Goal: Task Accomplishment & Management: Complete application form

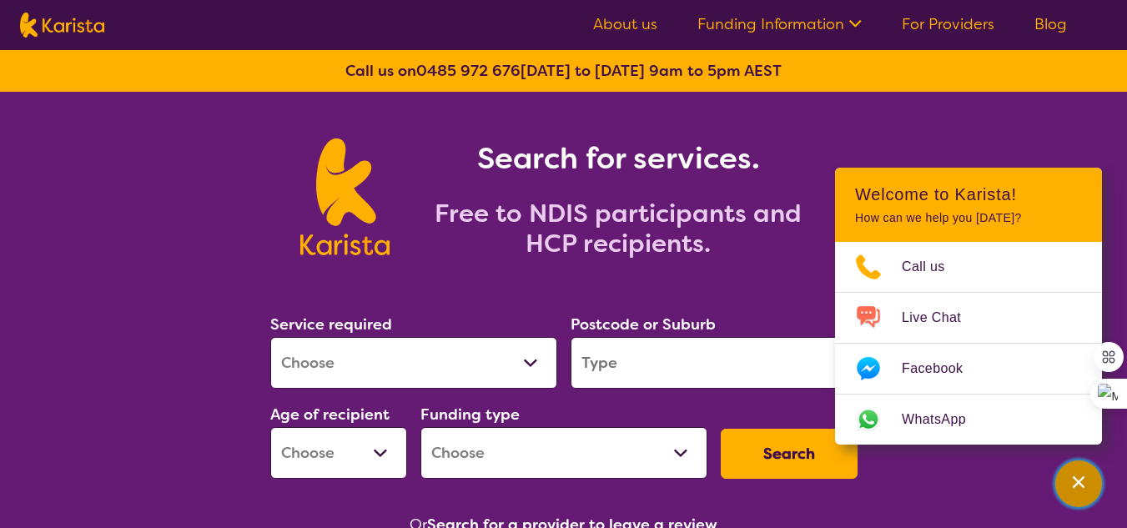
click at [1080, 487] on icon "Channel Menu" at bounding box center [1078, 482] width 17 height 17
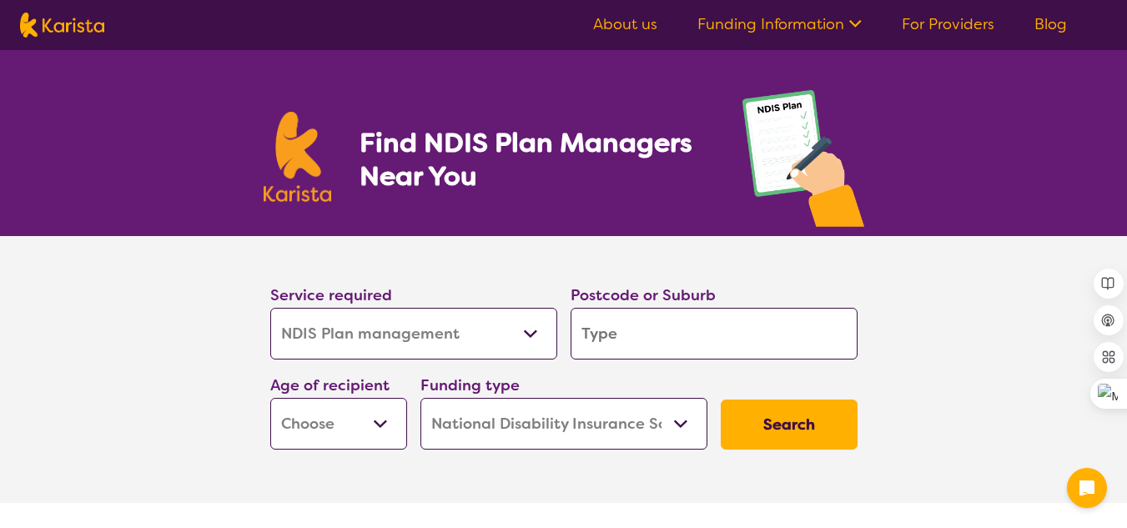
select select "NDIS Plan management"
select select "NDIS"
select select "NDIS Plan management"
select select "NDIS"
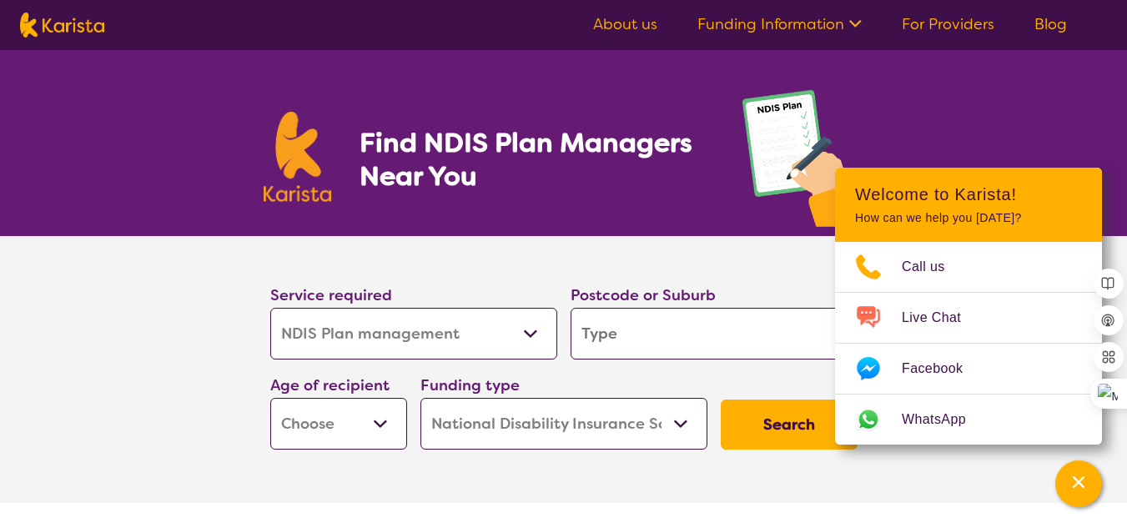
type input "6112"
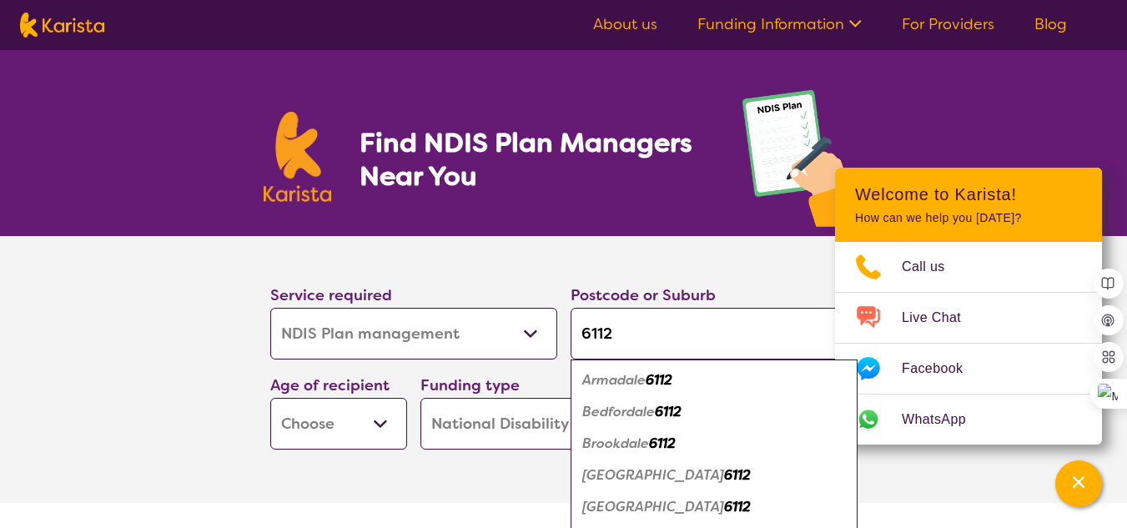
click at [700, 415] on div "Bedfordale 6112" at bounding box center [714, 412] width 270 height 32
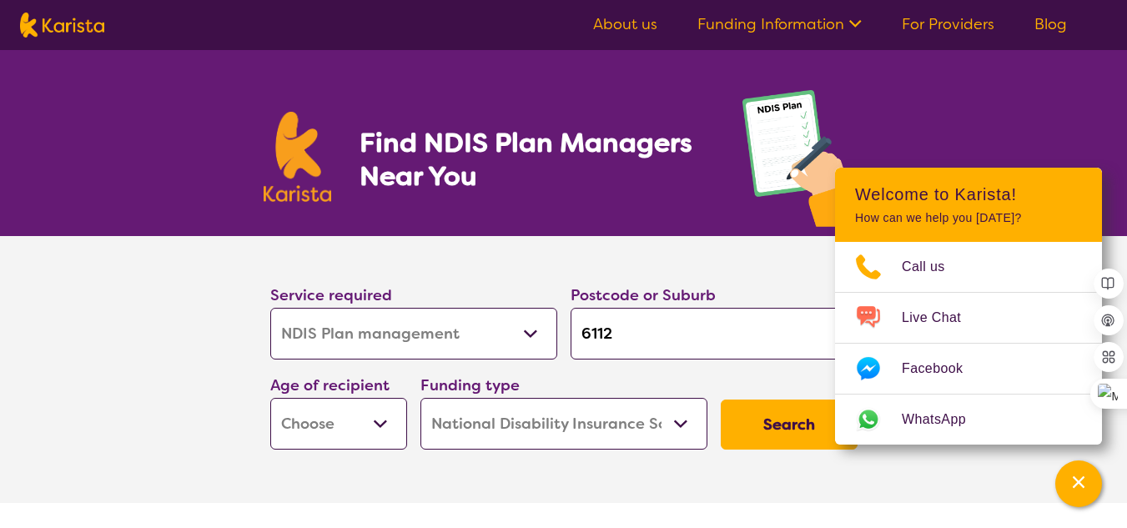
click at [47, 369] on section "Service required Allied Health Assistant Assessment ([MEDICAL_DATA] or [MEDICAL…" at bounding box center [563, 369] width 1127 height 267
click at [377, 412] on select "Early Childhood - 0 to 9 Child - 10 to 11 Adolescent - 12 to 17 Adult - 18 to 6…" at bounding box center [338, 424] width 137 height 52
select select "EC"
click at [270, 398] on select "Early Childhood - 0 to 9 Child - 10 to 11 Adolescent - 12 to 17 Adult - 18 to 6…" at bounding box center [338, 424] width 137 height 52
select select "EC"
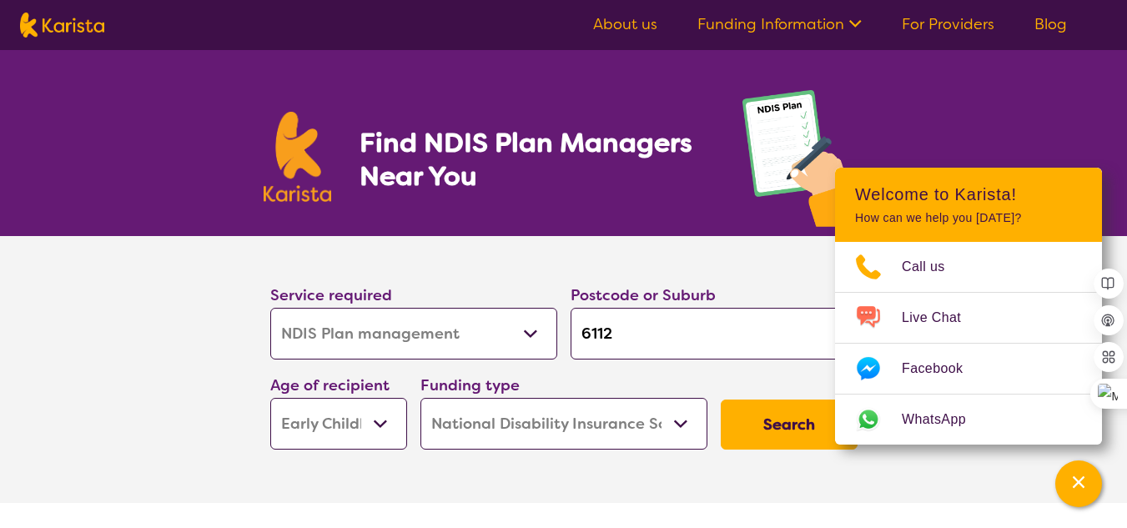
click at [577, 410] on select "Home Care Package (HCP) National Disability Insurance Scheme (NDIS) I don't know" at bounding box center [563, 424] width 287 height 52
click at [723, 415] on button "Search" at bounding box center [789, 425] width 137 height 50
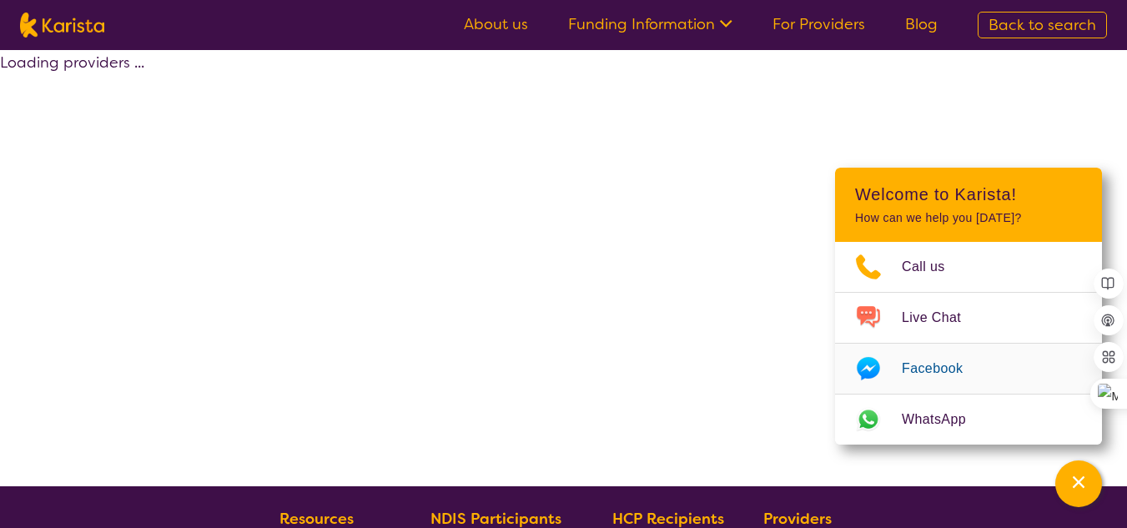
select select "by_score"
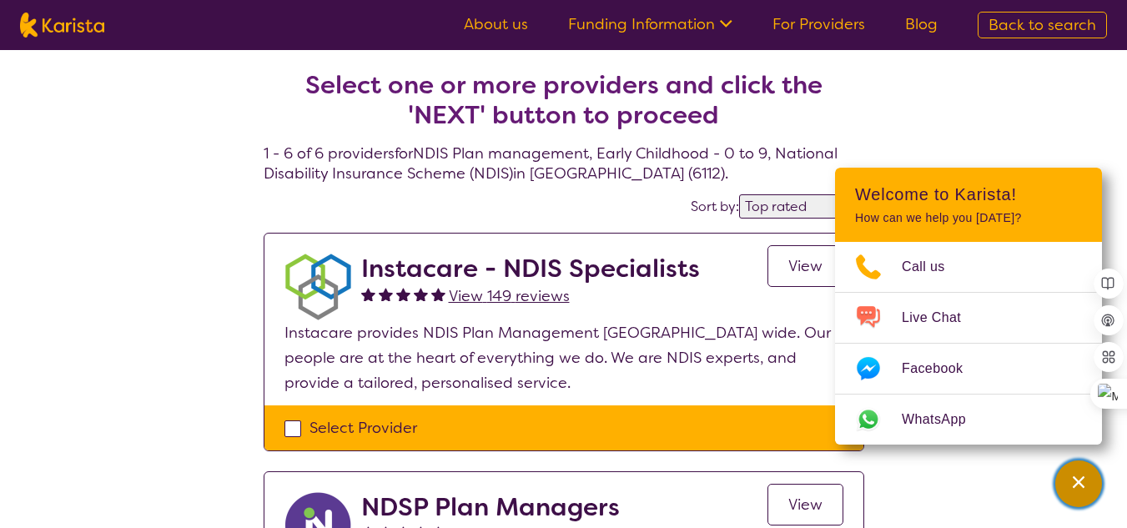
click at [1082, 476] on icon "Channel Menu" at bounding box center [1078, 482] width 17 height 17
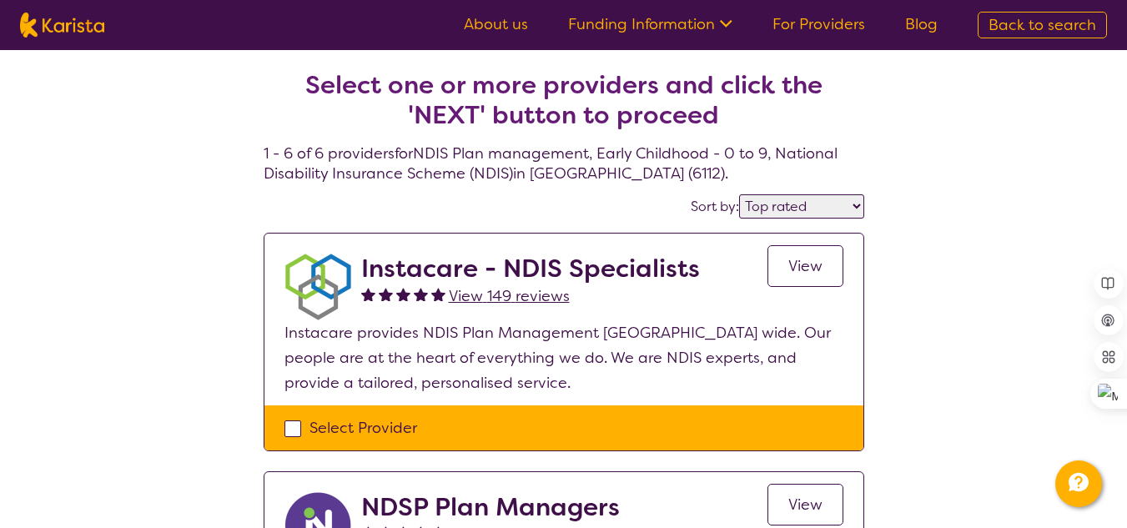
click at [295, 429] on div "Select Provider" at bounding box center [564, 427] width 559 height 25
checkbox input "true"
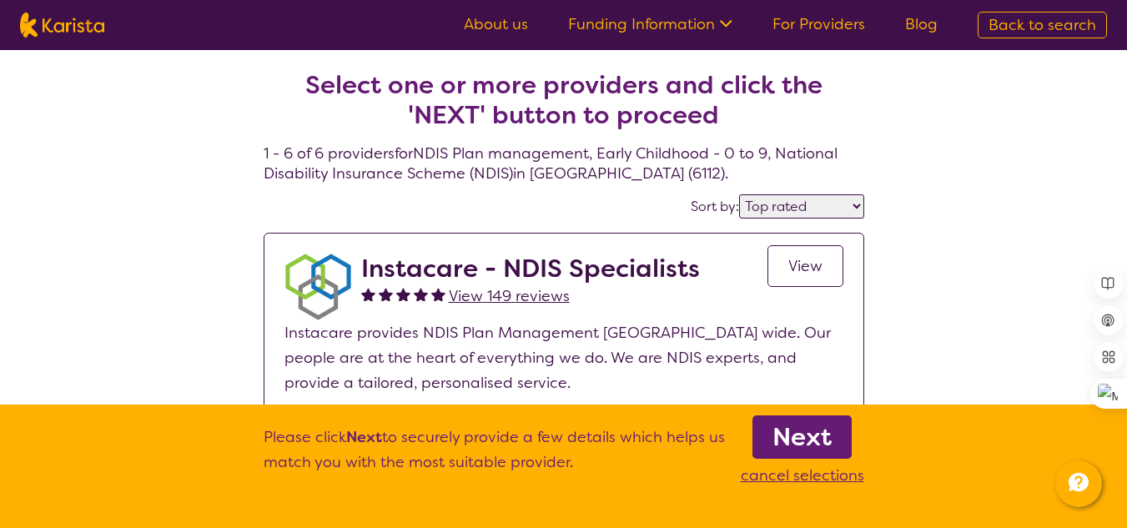
click at [821, 446] on b "Next" at bounding box center [802, 436] width 59 height 33
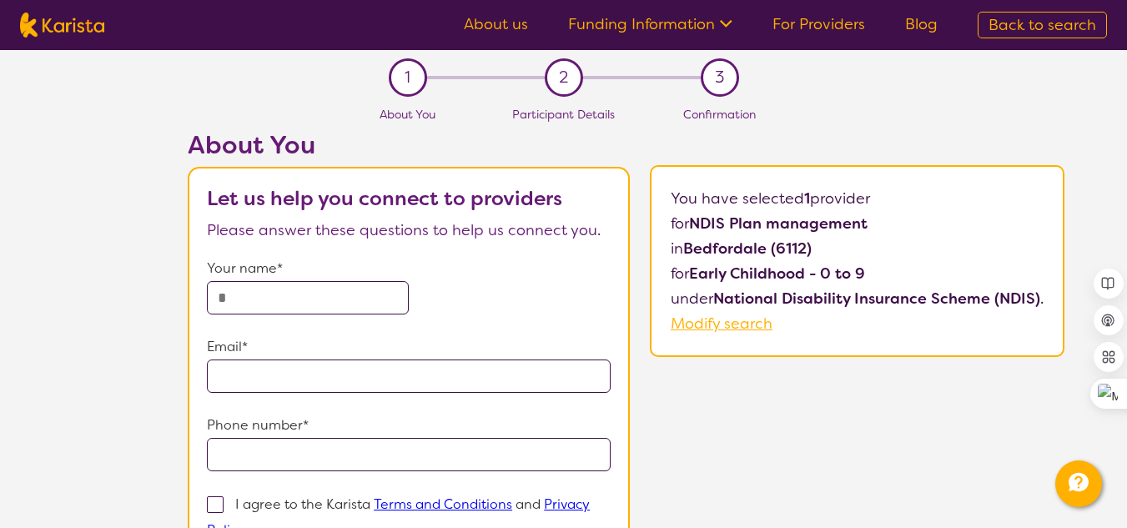
select select "by_score"
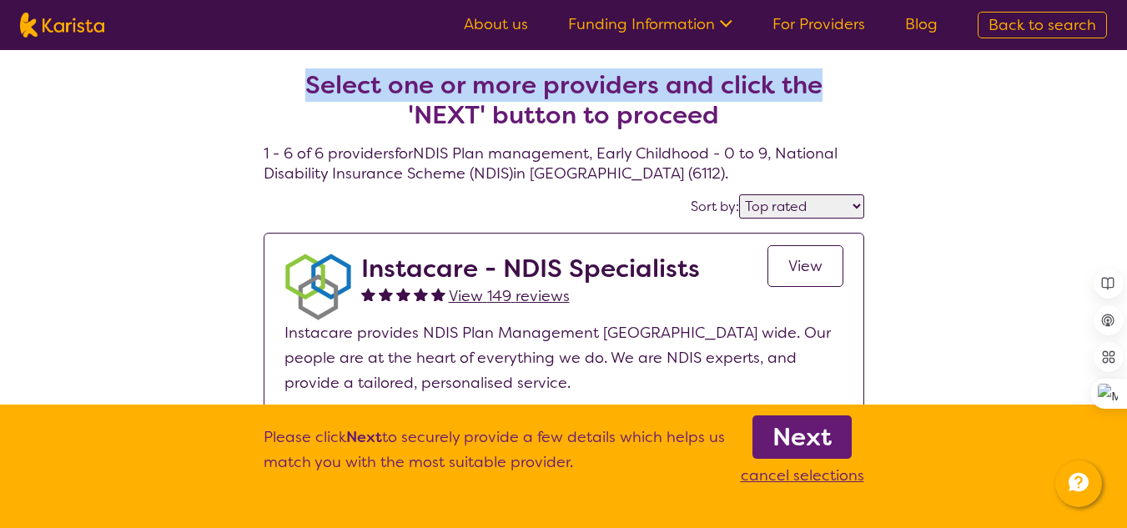
drag, startPoint x: 1126, startPoint y: 8, endPoint x: 1139, endPoint y: 7, distance: 12.5
